Goal: Task Accomplishment & Management: Use online tool/utility

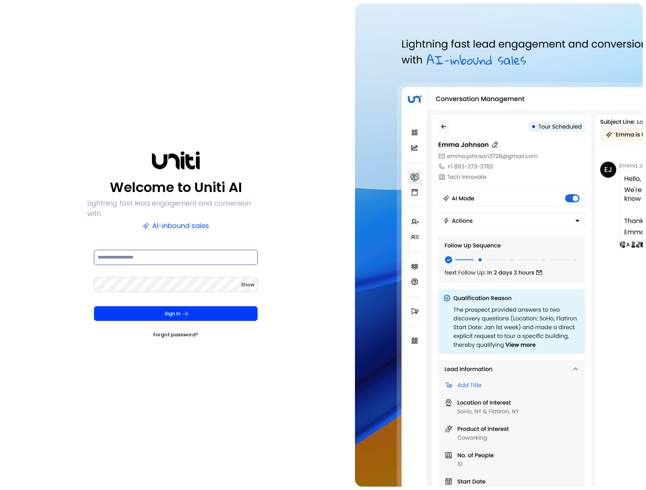
click at [224, 253] on input at bounding box center [176, 257] width 164 height 15
type input "**********"
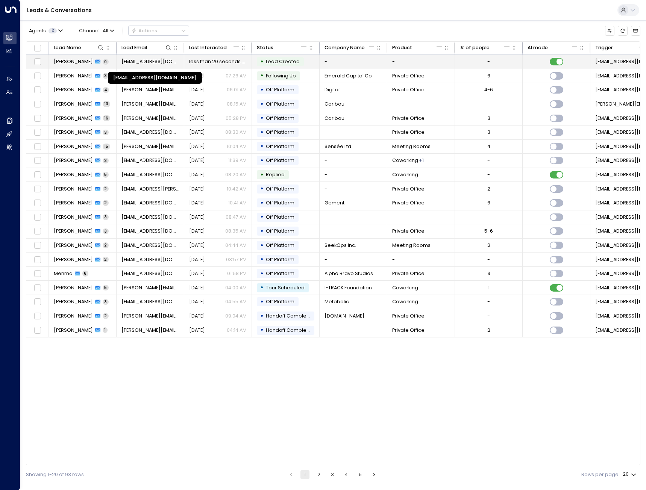
click at [154, 59] on span "[EMAIL_ADDRESS][DOMAIN_NAME]" at bounding box center [150, 61] width 58 height 7
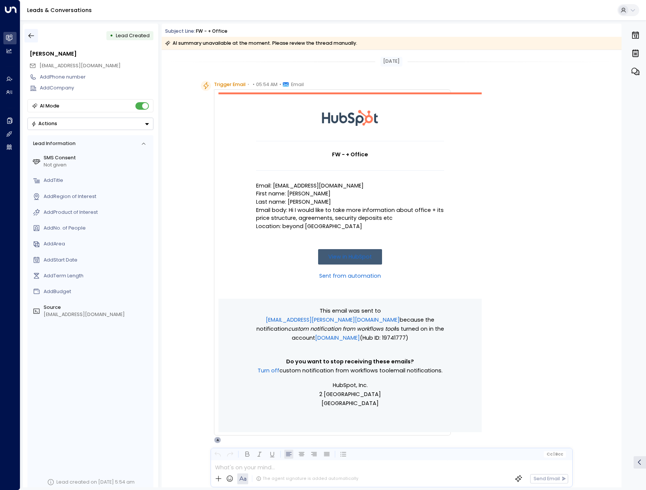
click at [33, 35] on icon "button" at bounding box center [31, 36] width 8 height 8
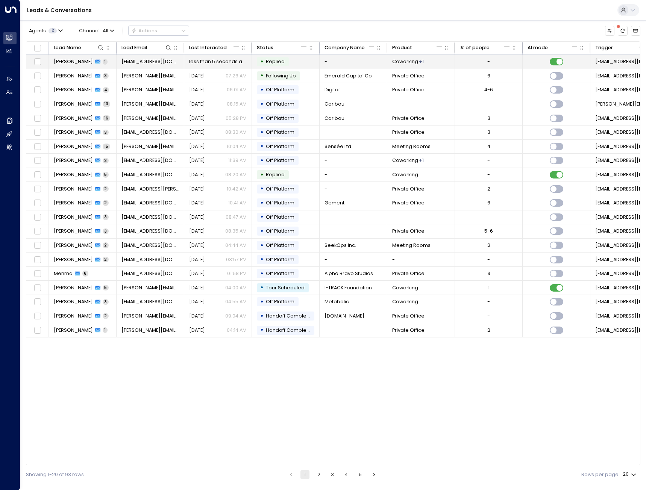
click at [64, 62] on span "[PERSON_NAME]" at bounding box center [73, 61] width 39 height 7
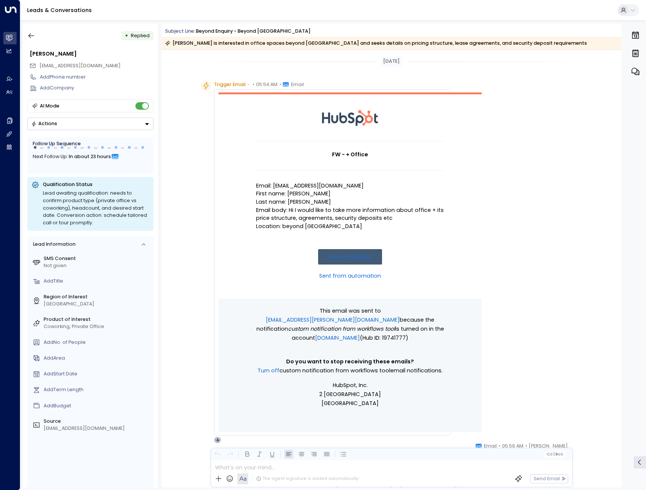
scroll to position [375, 0]
